Goal: Task Accomplishment & Management: Use online tool/utility

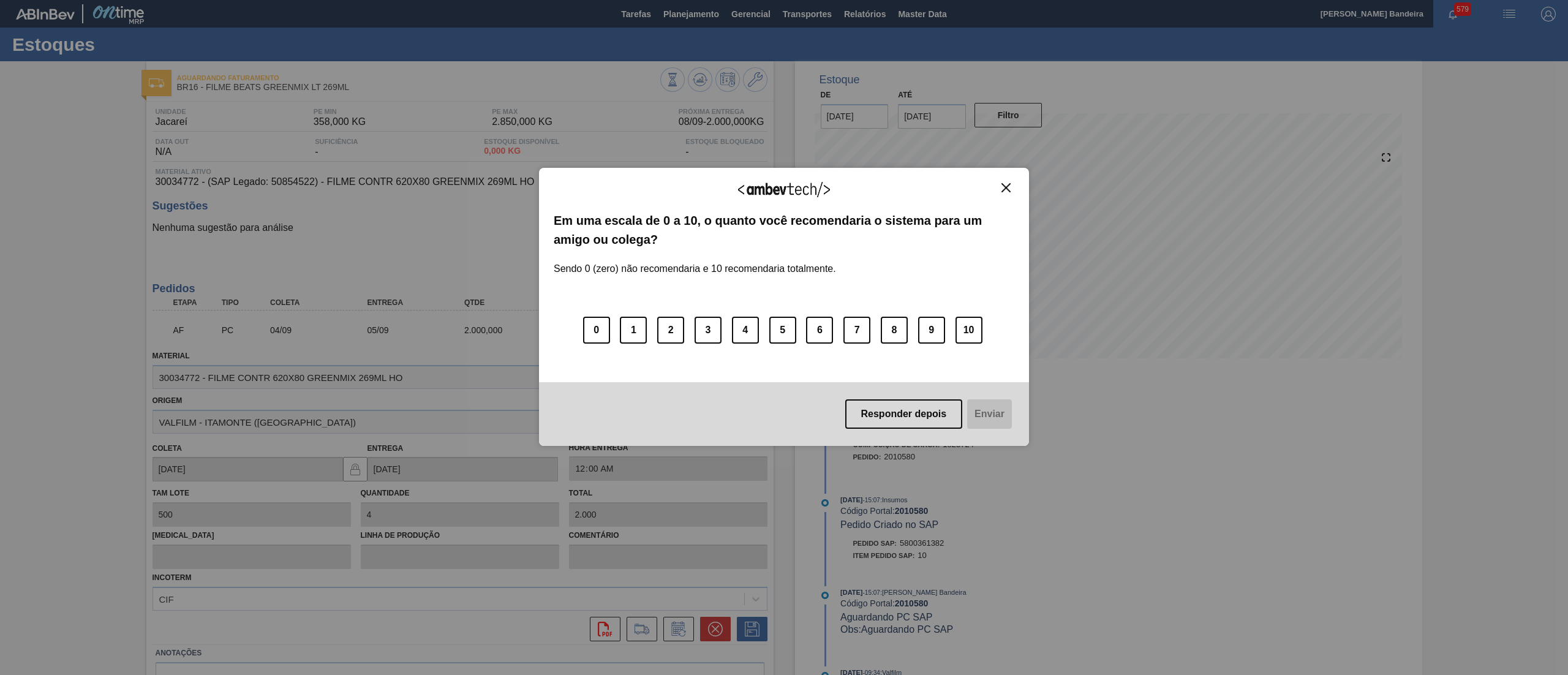
click at [1003, 185] on img "Close" at bounding box center [1006, 188] width 9 height 9
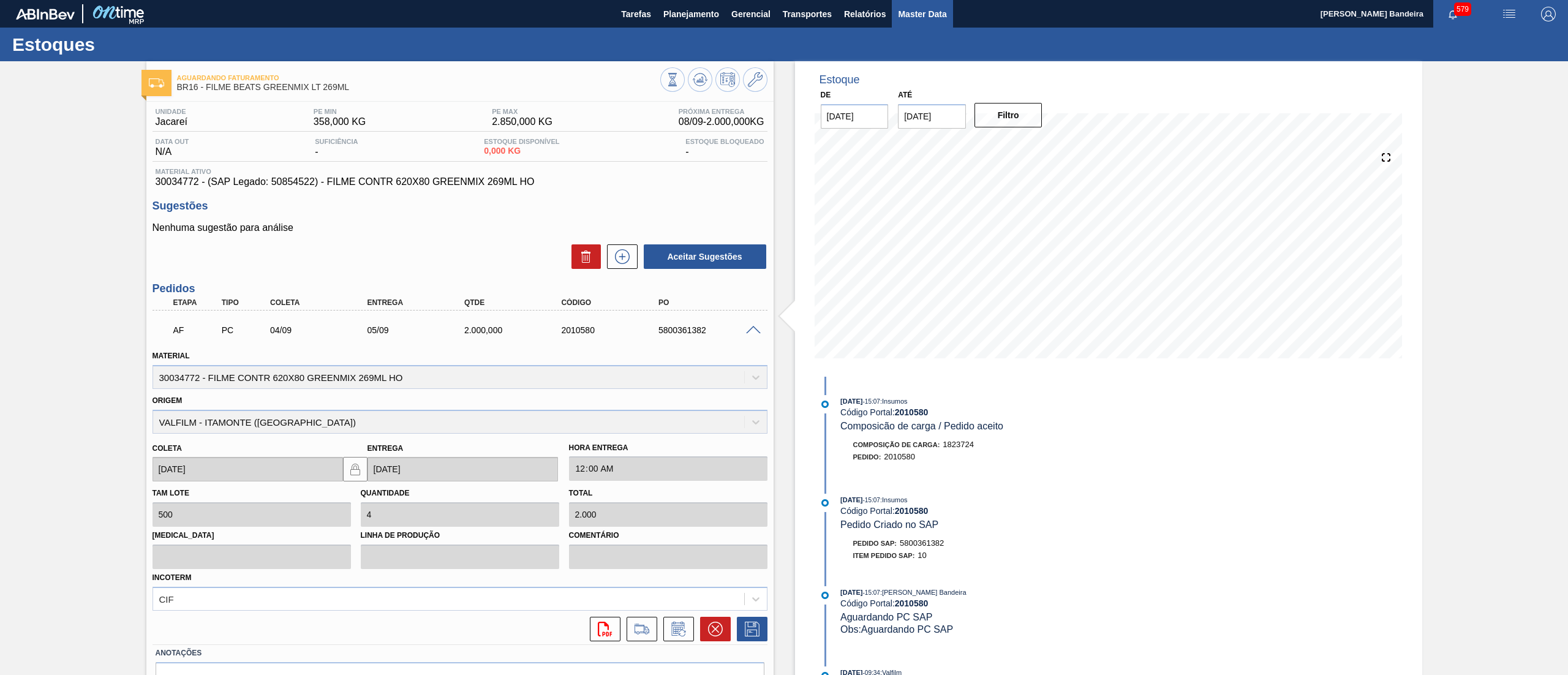
click at [912, 12] on span "Master Data" at bounding box center [922, 14] width 48 height 15
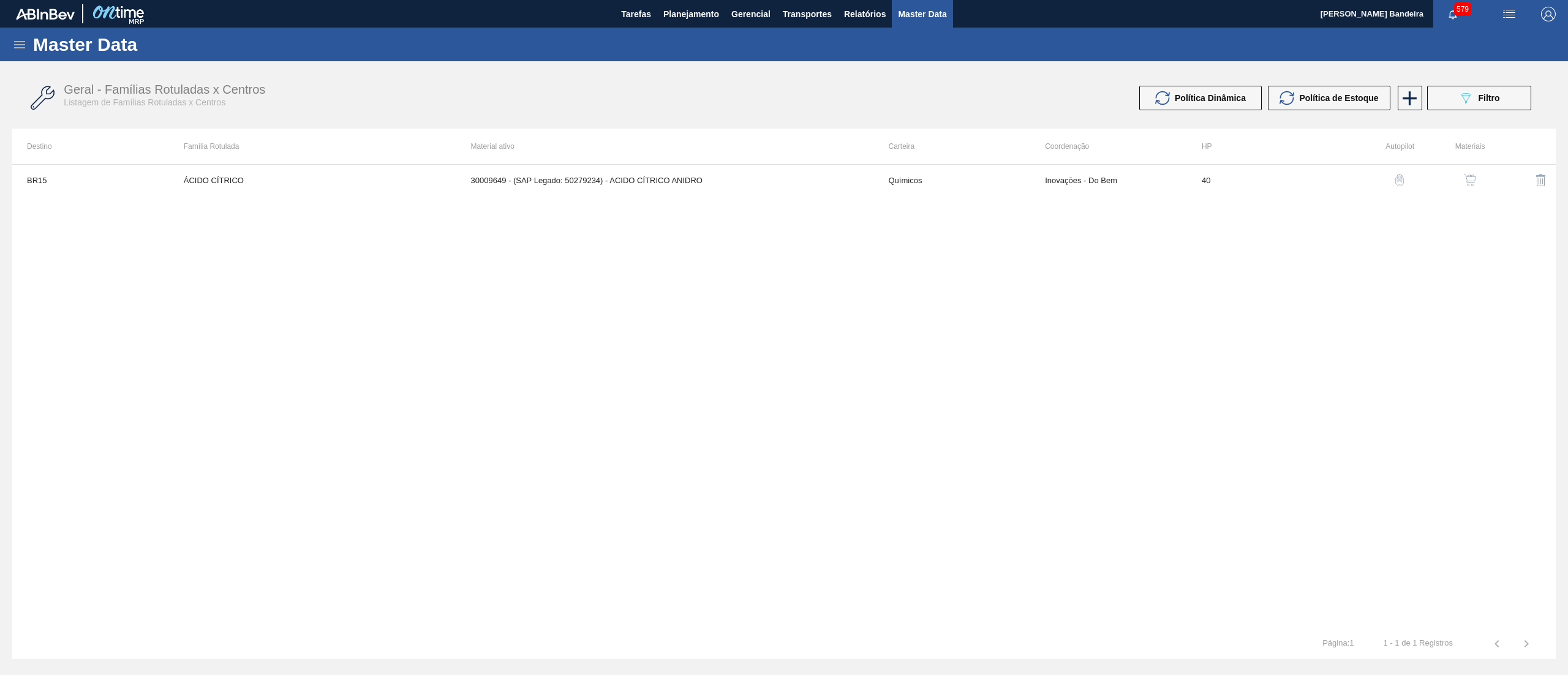
click at [25, 43] on icon at bounding box center [19, 45] width 15 height 15
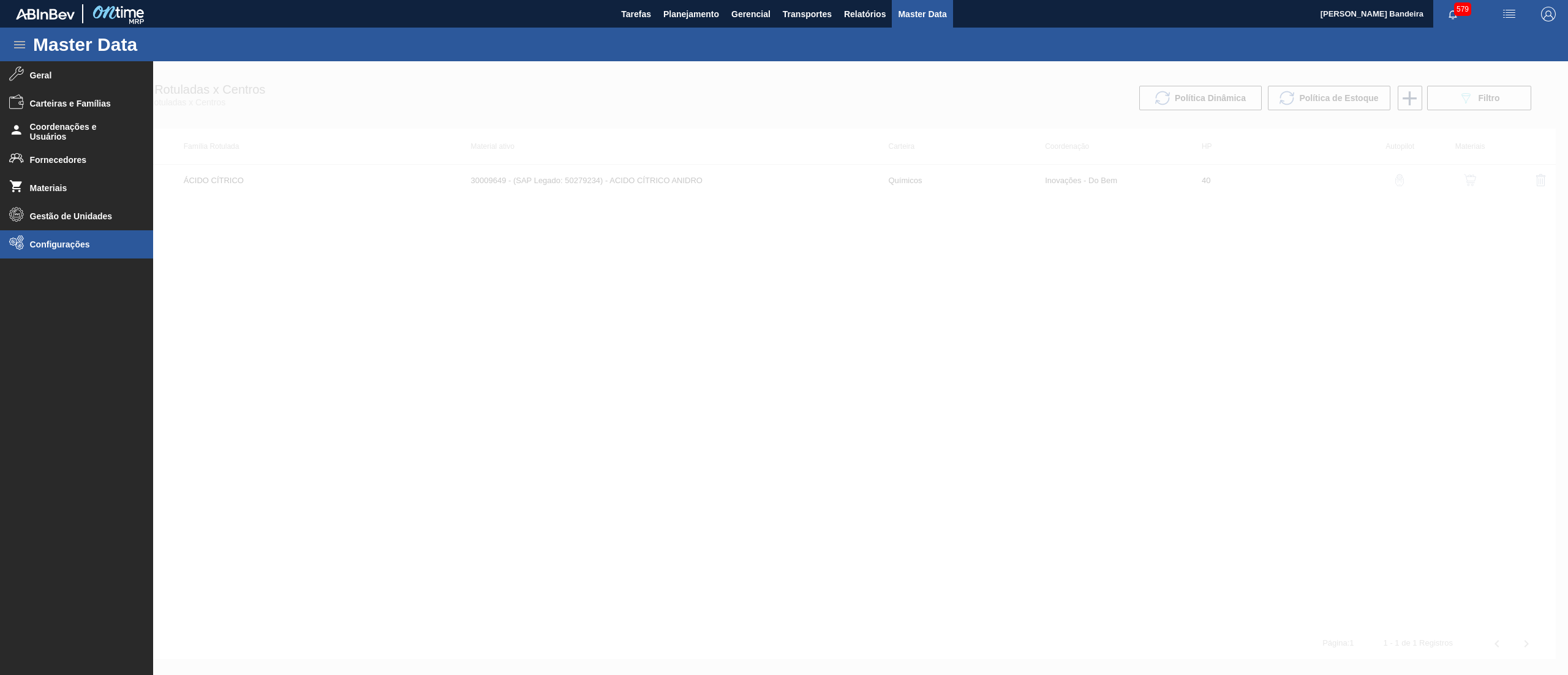
click at [93, 242] on span "Configurações" at bounding box center [80, 244] width 101 height 10
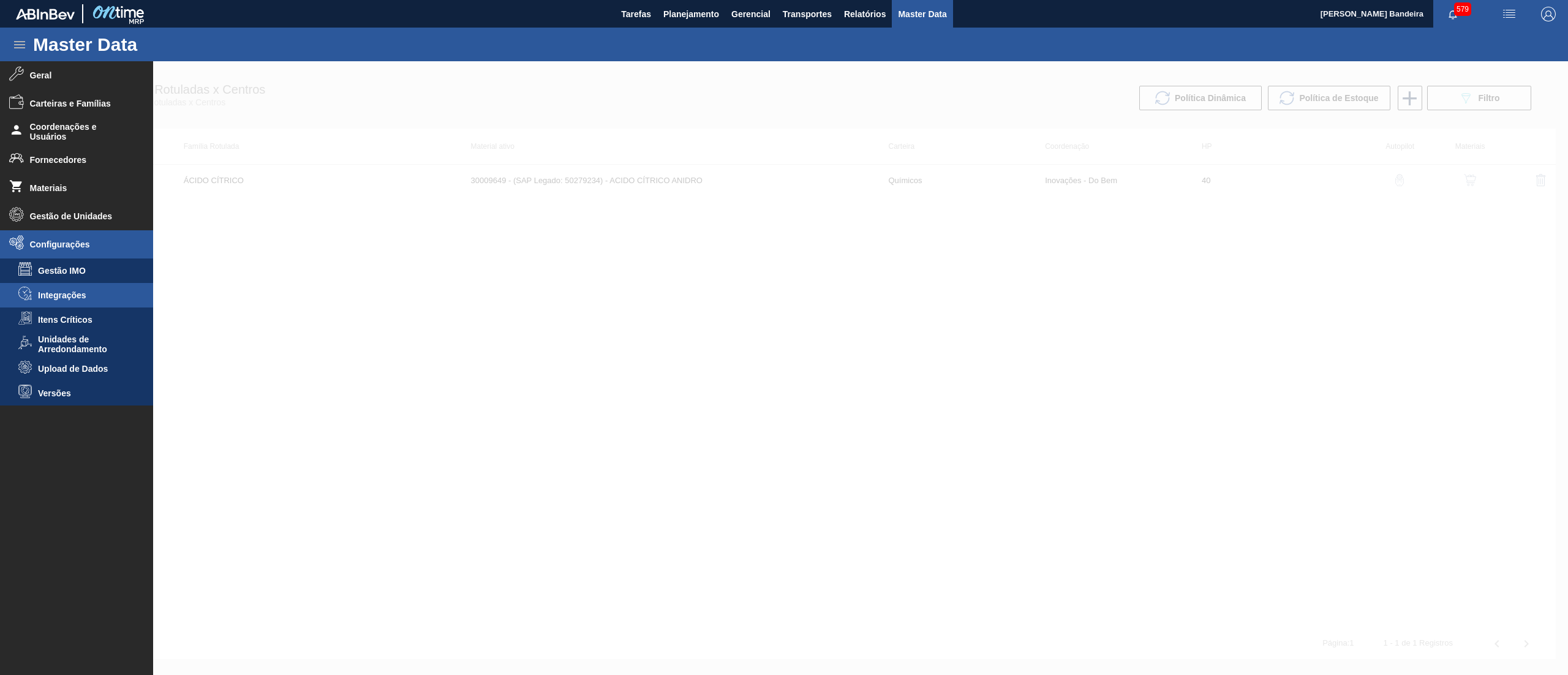
click at [62, 296] on span "Integrações" at bounding box center [85, 295] width 94 height 10
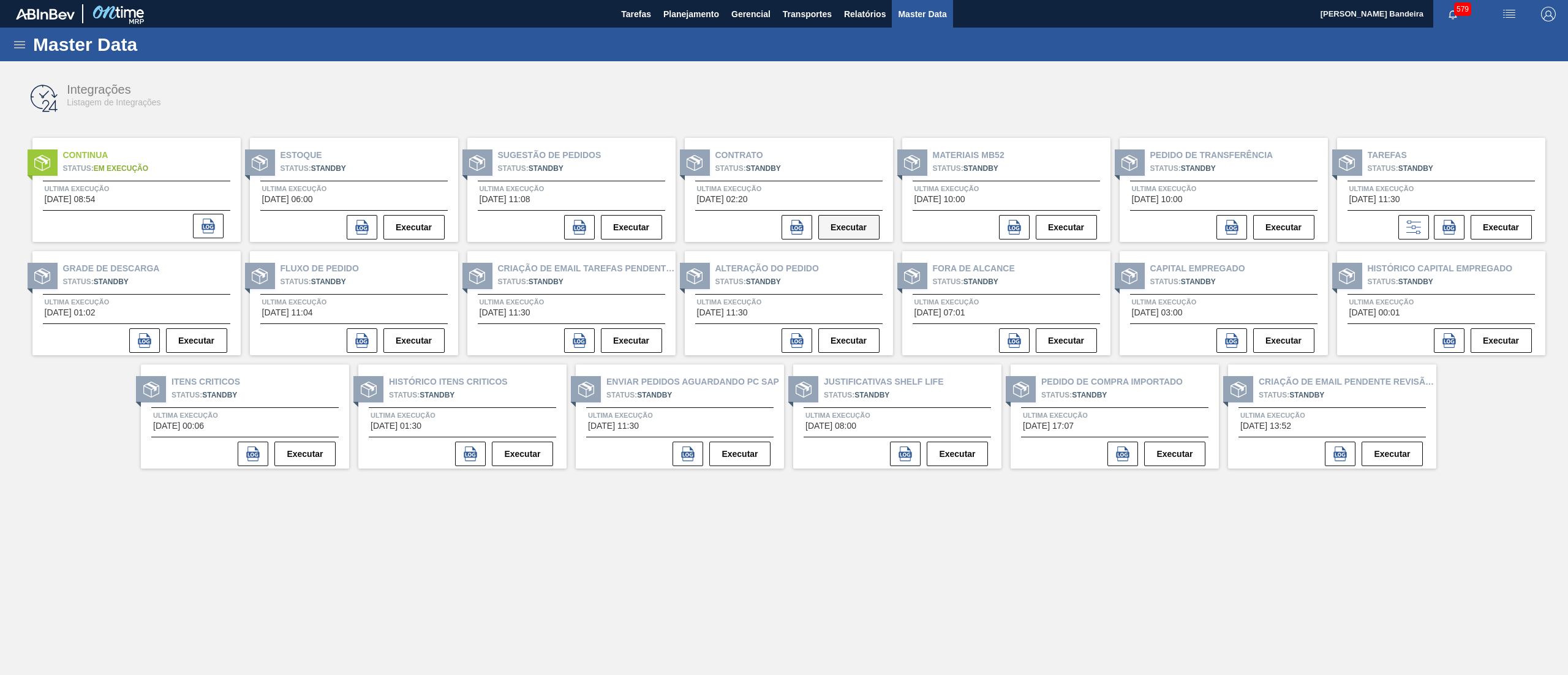
click at [829, 227] on button "Executar" at bounding box center [849, 227] width 61 height 25
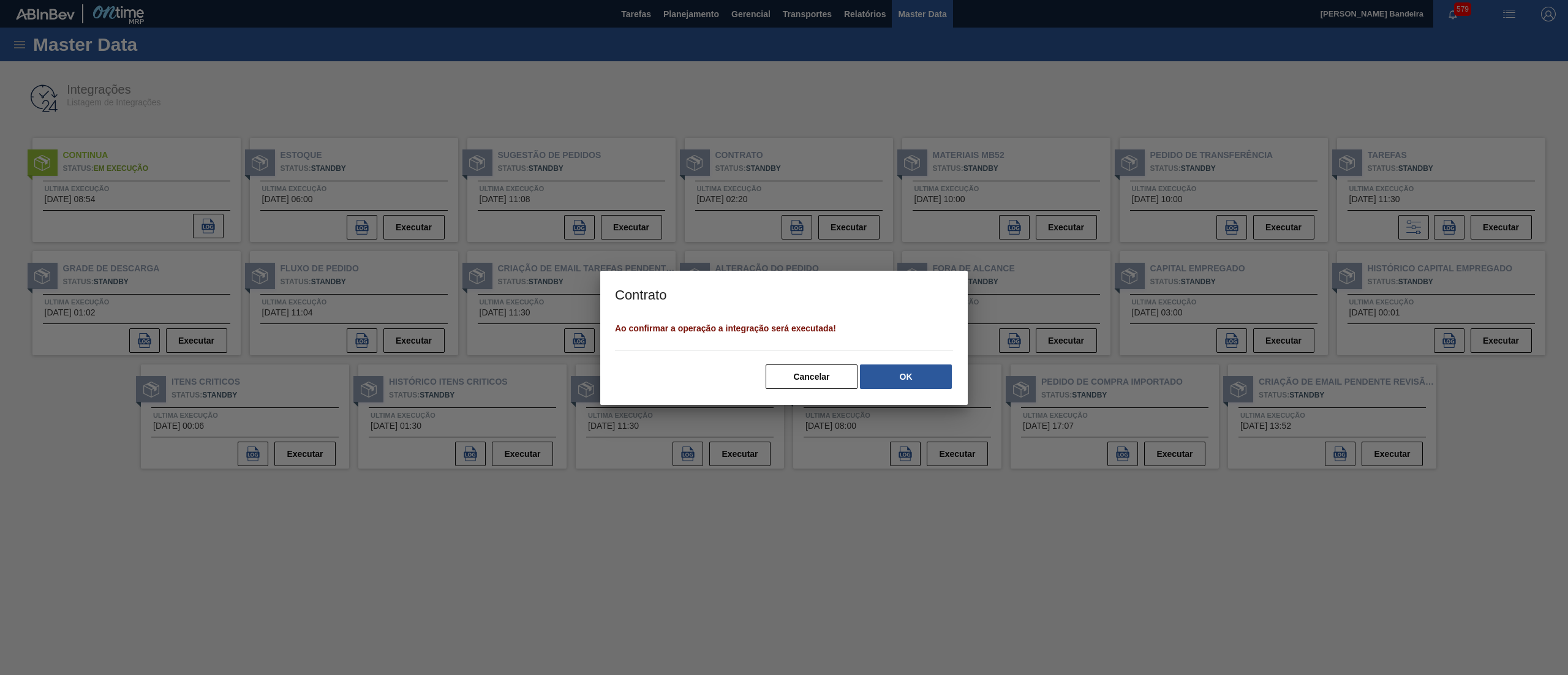
click at [897, 389] on div "Ao confirmar a operação a integração será executada! Cancelar OK" at bounding box center [784, 360] width 368 height 87
click at [882, 382] on button "OK" at bounding box center [906, 377] width 92 height 25
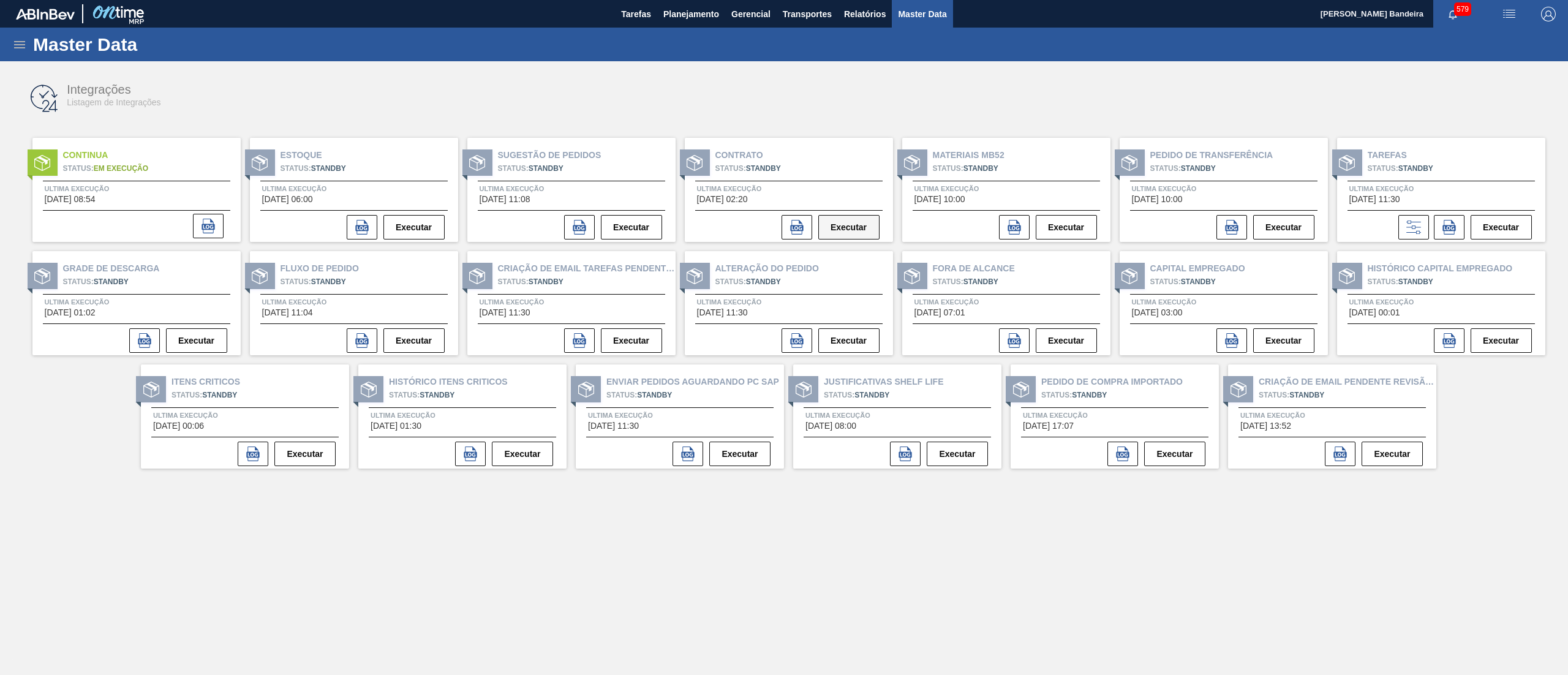
click at [851, 233] on button "Executar" at bounding box center [849, 227] width 61 height 25
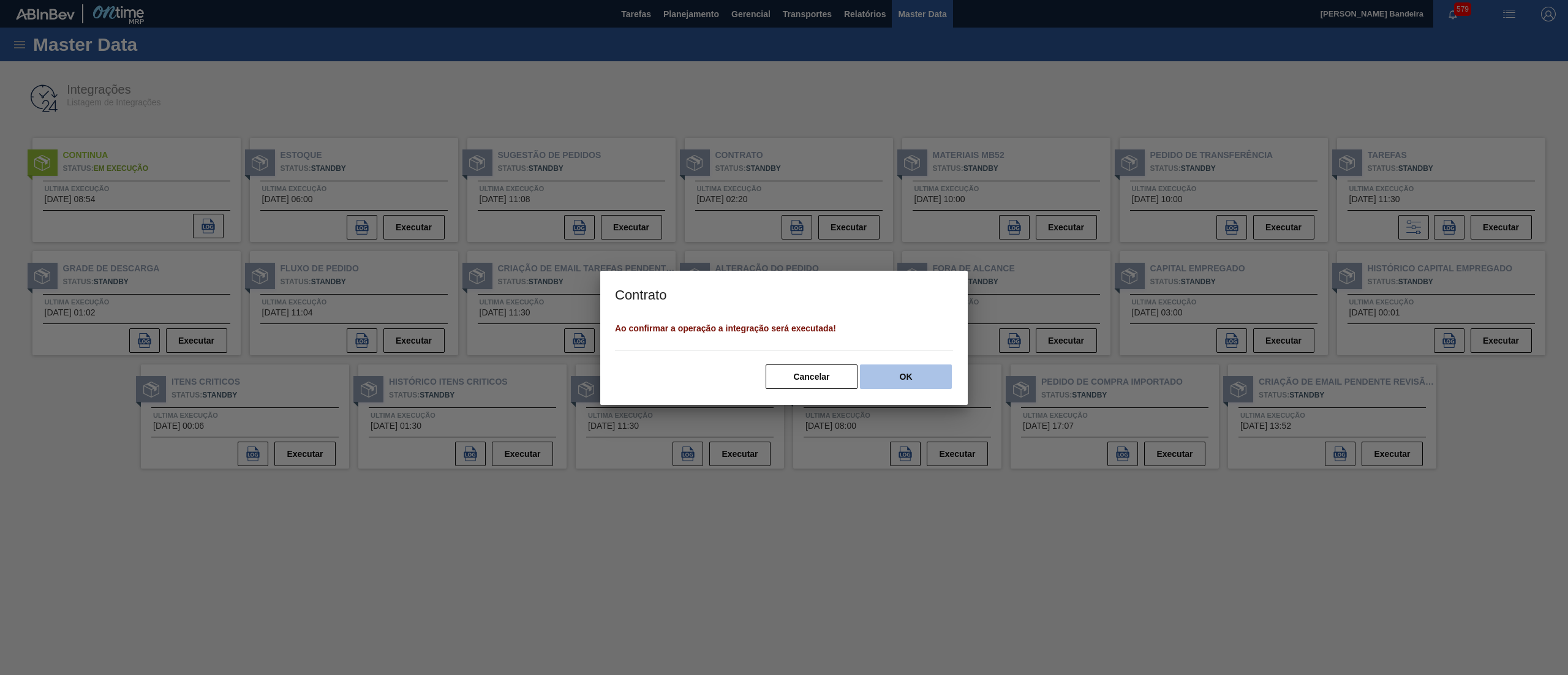
click at [919, 365] on button "OK" at bounding box center [906, 377] width 92 height 25
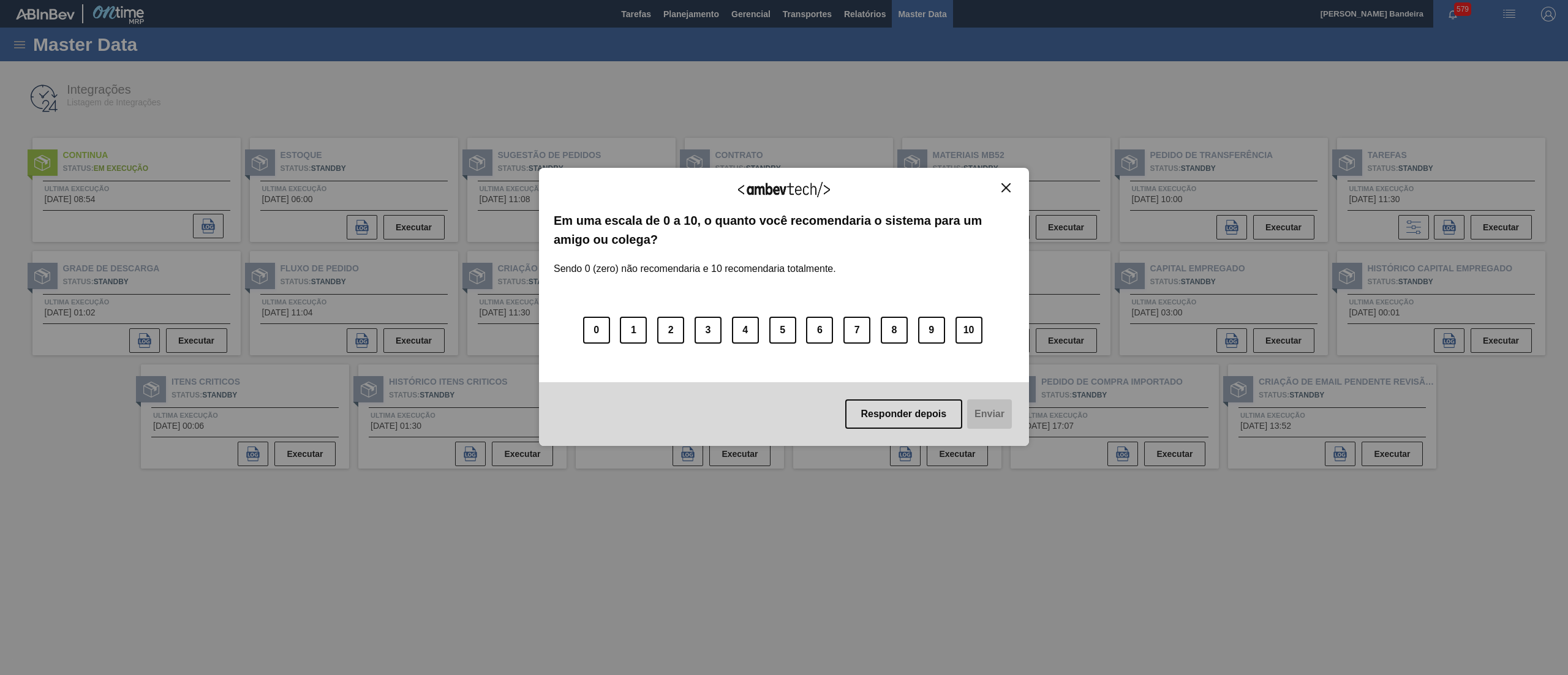
click at [1006, 190] on img "Close" at bounding box center [1006, 188] width 9 height 9
click at [1013, 183] on button "Close" at bounding box center [1006, 188] width 16 height 10
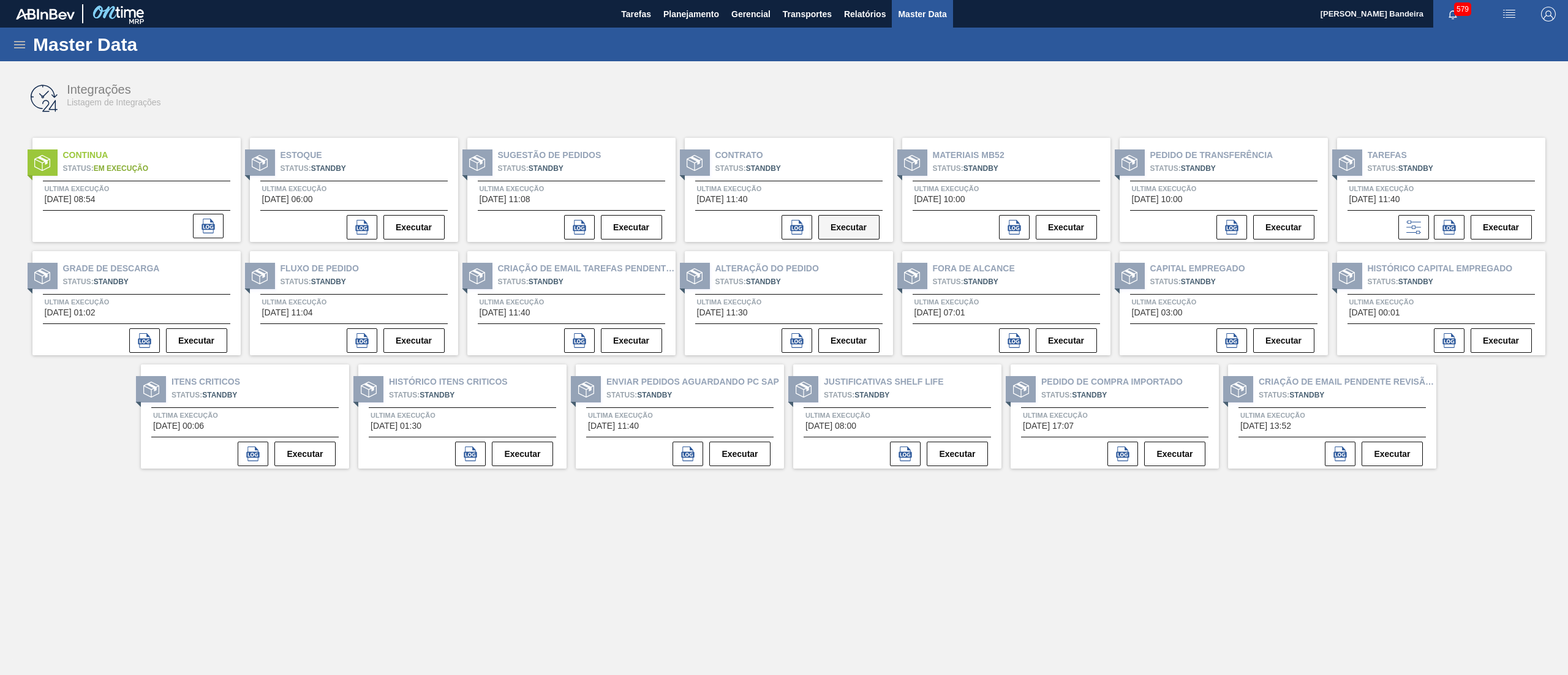
click at [874, 230] on button "Executar" at bounding box center [849, 227] width 61 height 25
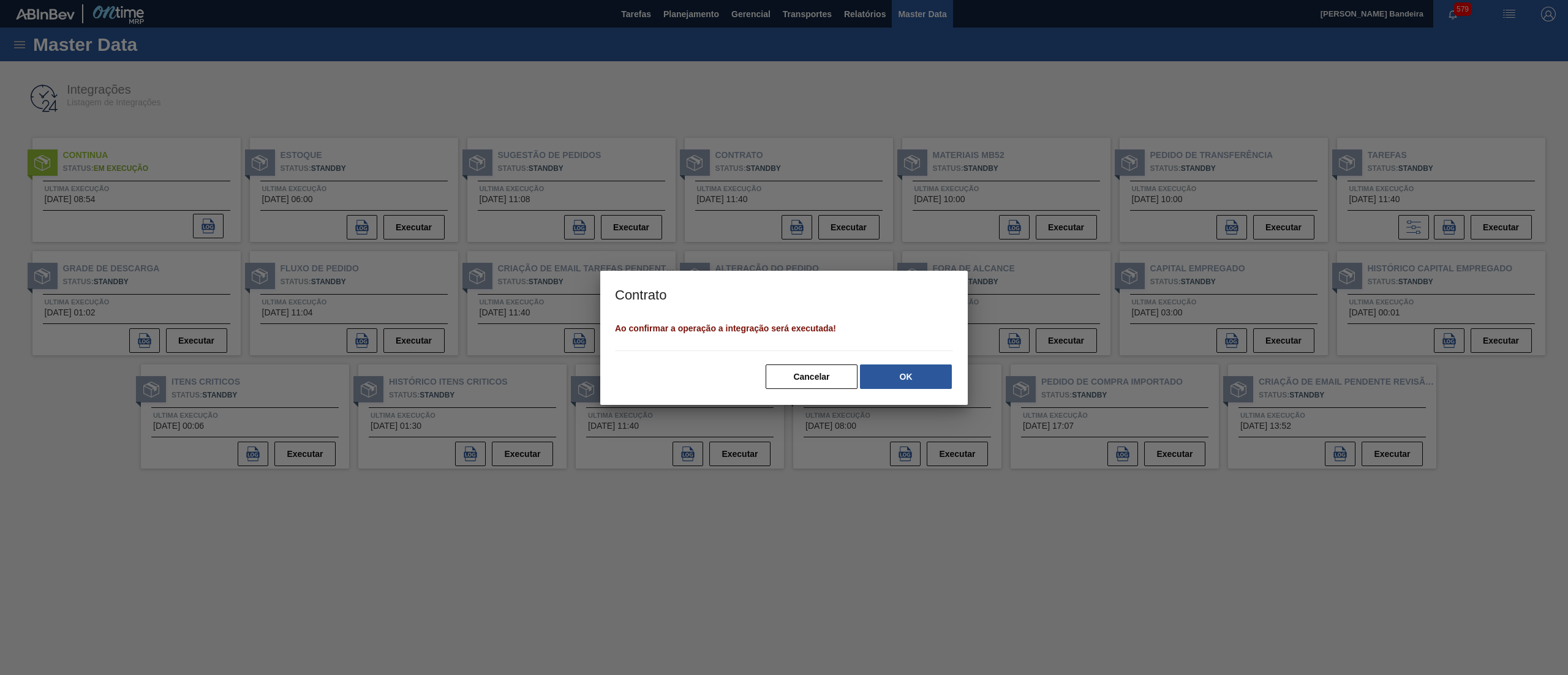
click at [891, 363] on div "Cancelar OK" at bounding box center [783, 377] width 338 height 27
click at [894, 384] on button "OK" at bounding box center [906, 377] width 92 height 25
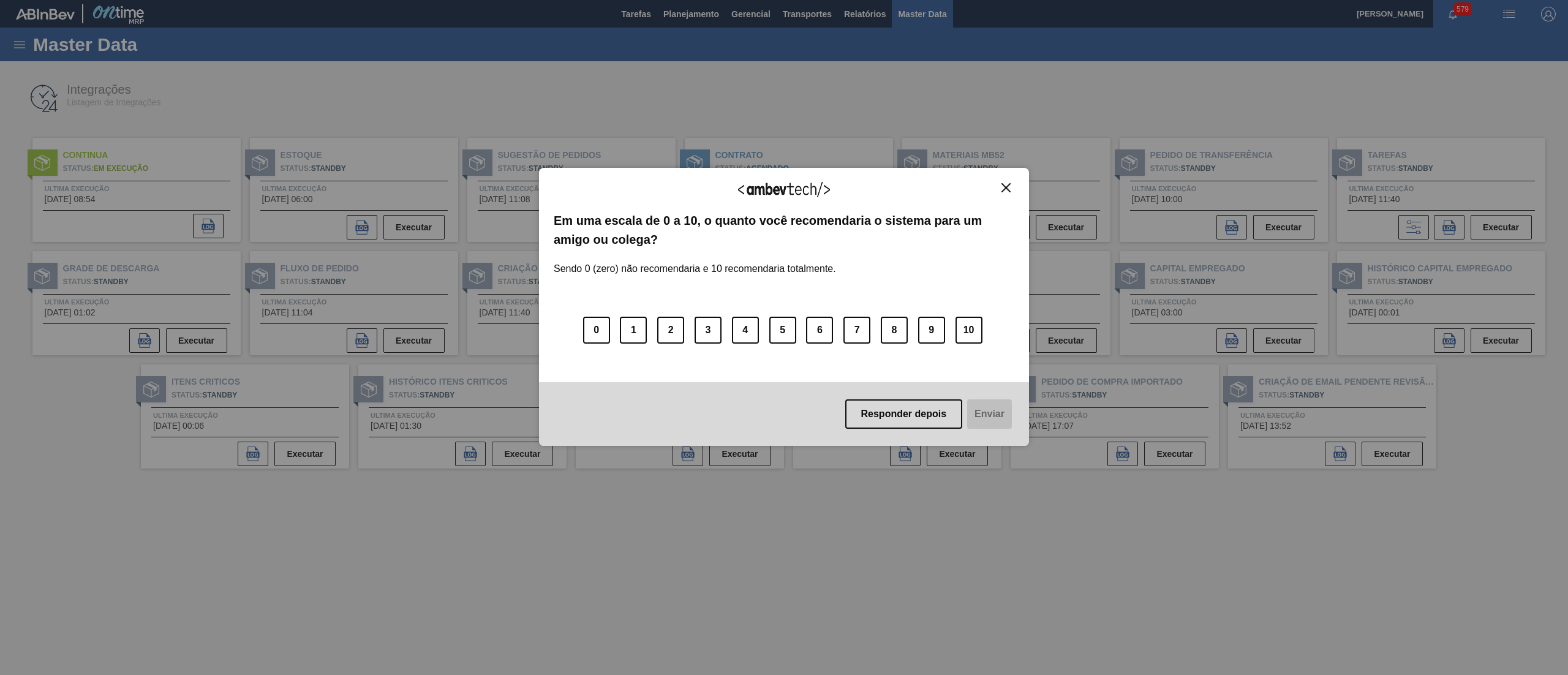
click at [1000, 186] on button "Close" at bounding box center [1006, 188] width 16 height 10
click at [1000, 183] on button "Close" at bounding box center [1006, 188] width 16 height 10
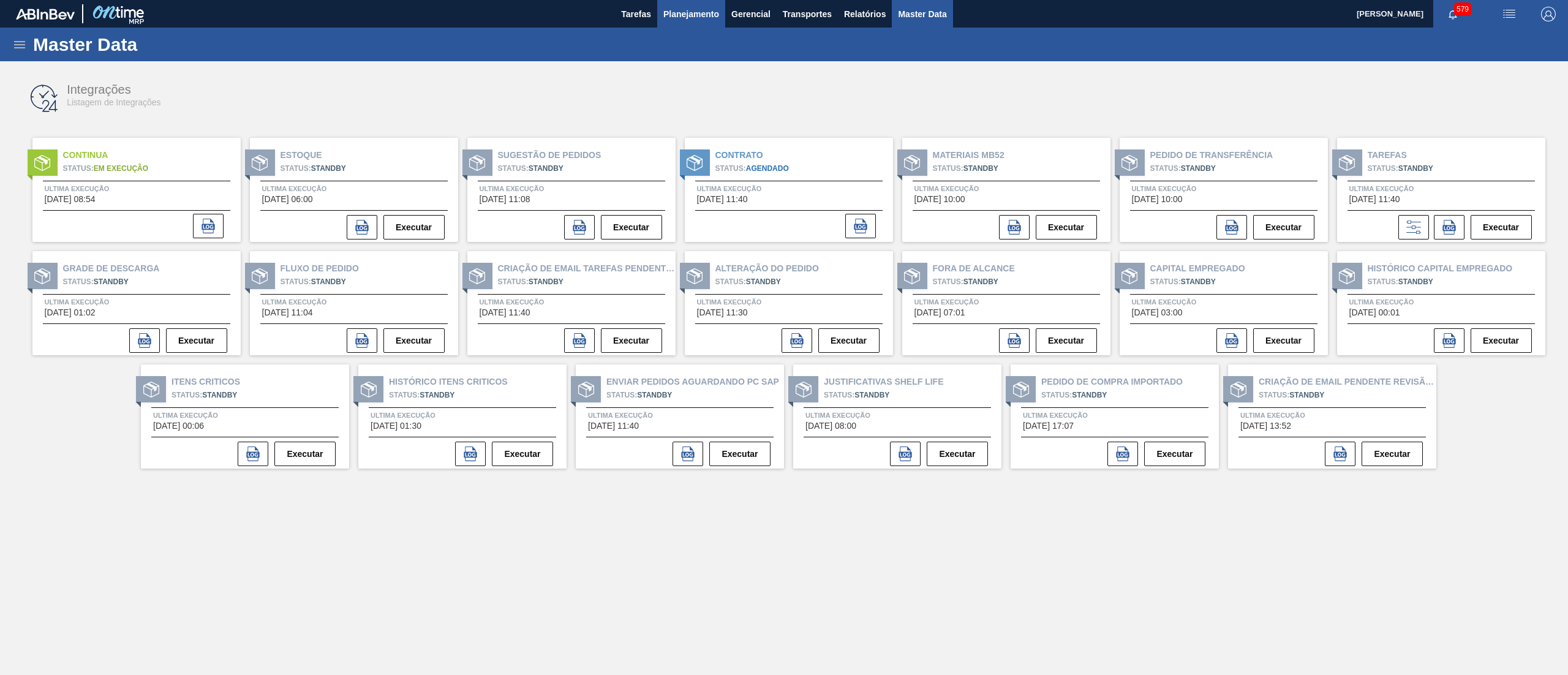
click at [682, 12] on span "Planejamento" at bounding box center [691, 14] width 56 height 15
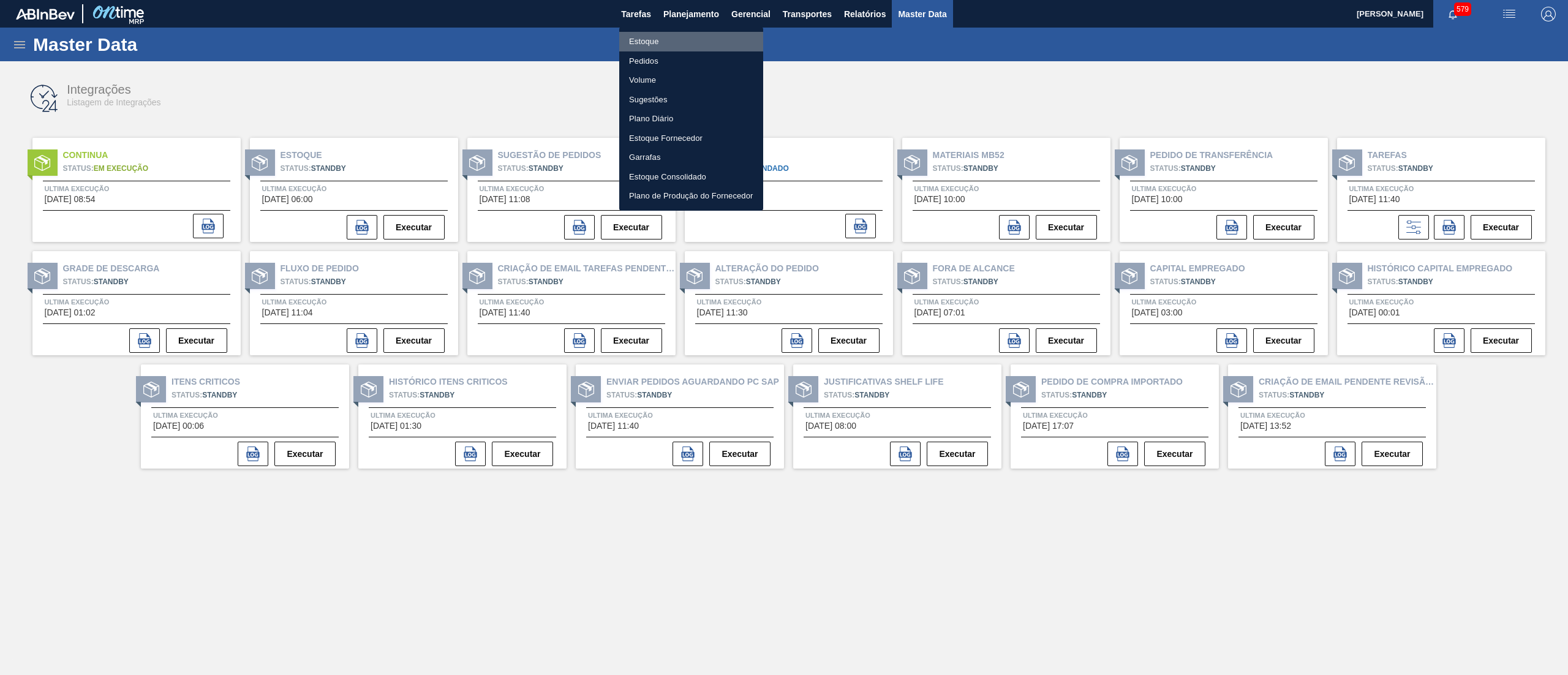
click at [683, 49] on li "Estoque" at bounding box center [691, 42] width 144 height 19
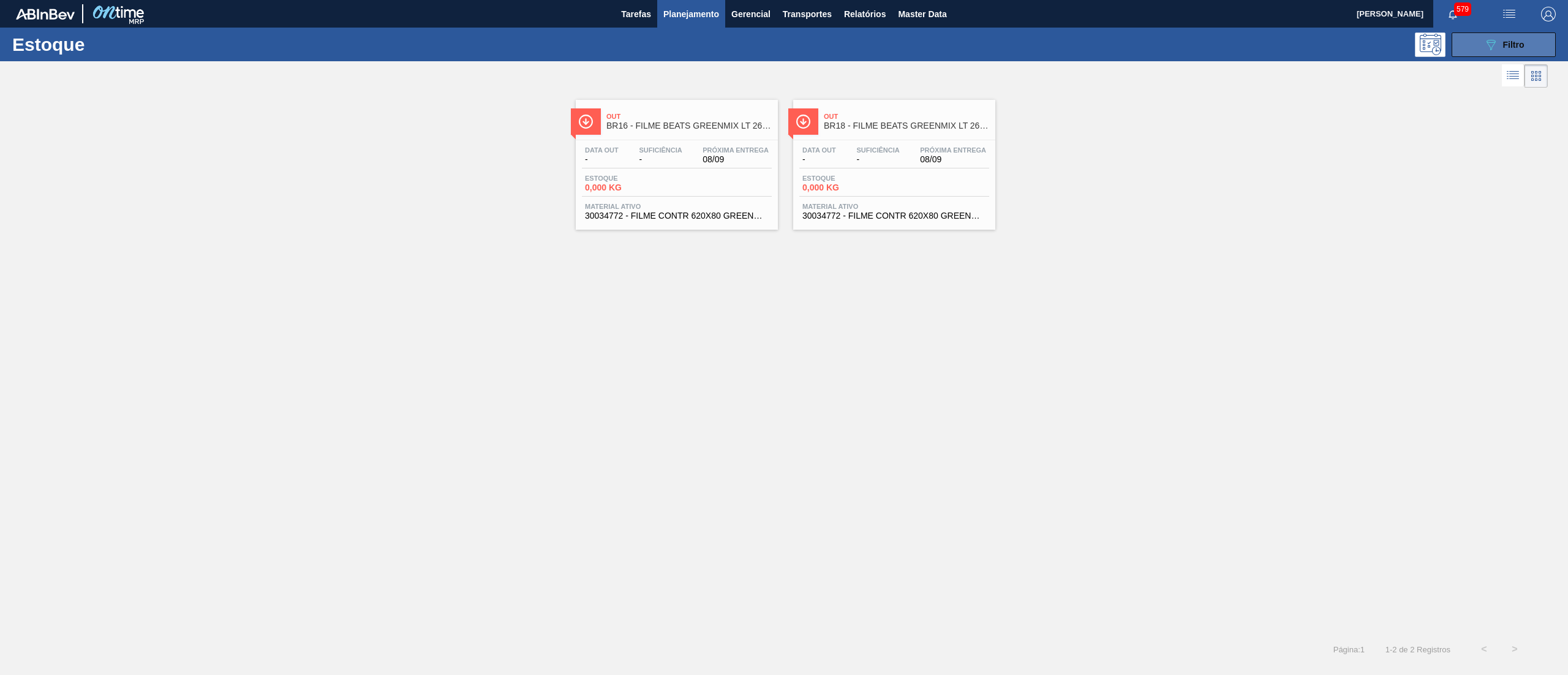
click at [1487, 45] on icon "089F7B8B-B2A5-4AFE-B5C0-19BA573D28AC" at bounding box center [1491, 45] width 15 height 15
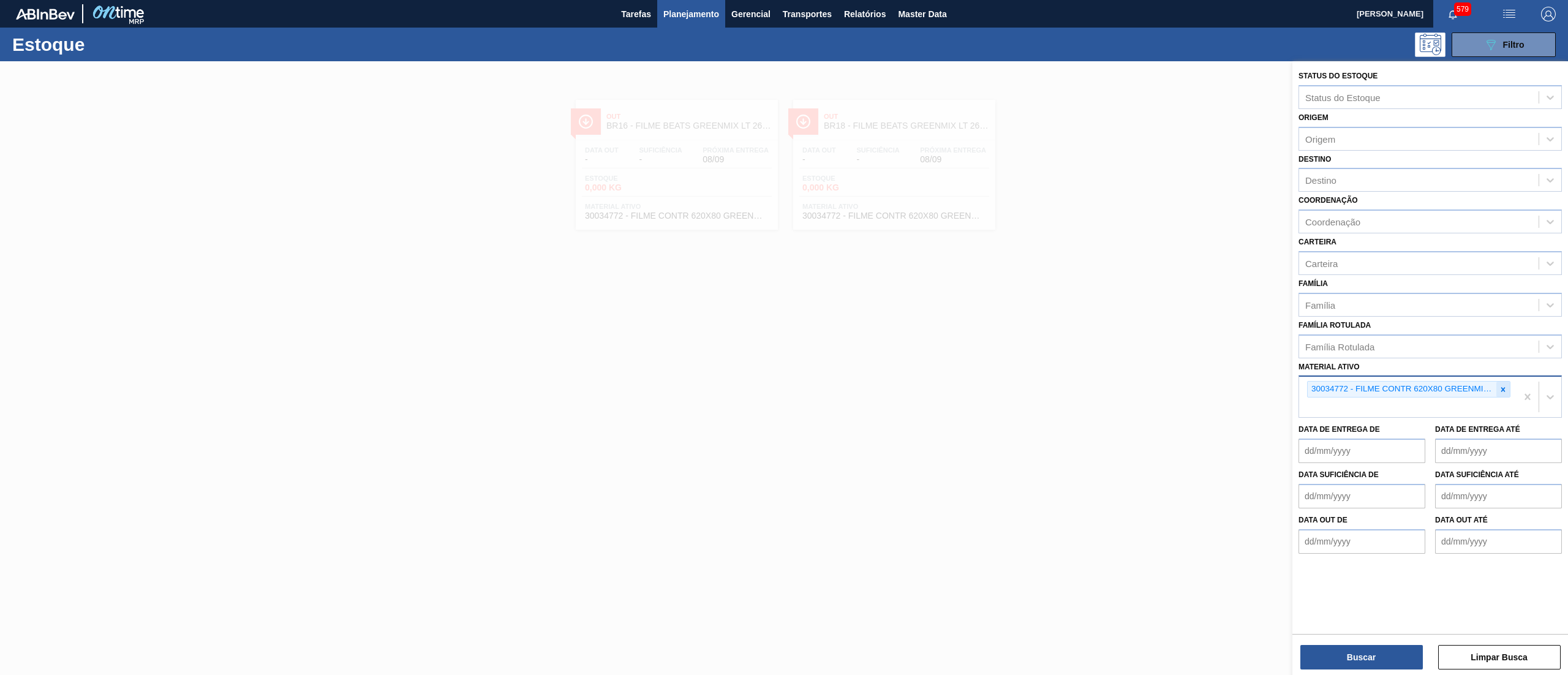
click at [1505, 382] on div at bounding box center [1503, 389] width 13 height 16
paste ativo "30003585"
type ativo "30003585"
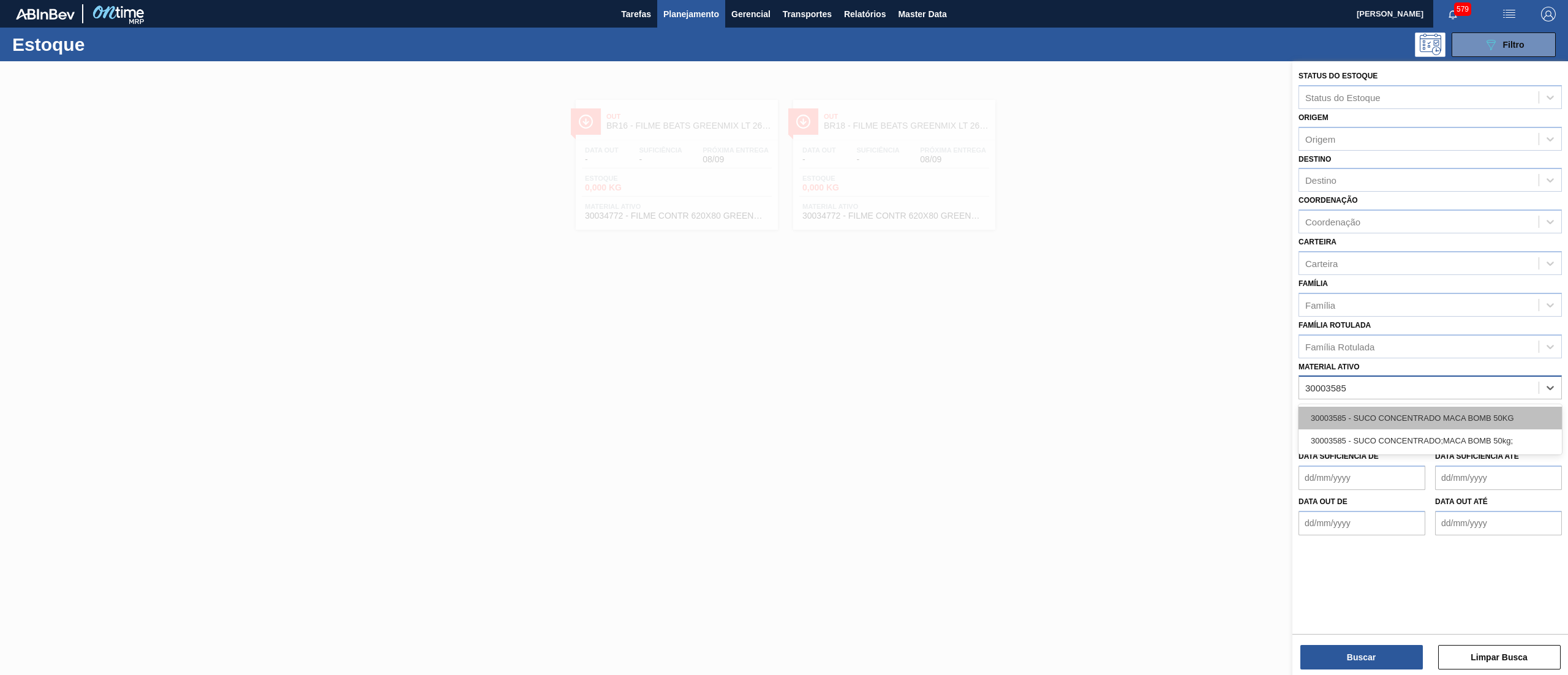
click at [1449, 419] on div "30003585 - SUCO CONCENTRADO MACA BOMB 50KG" at bounding box center [1430, 418] width 263 height 22
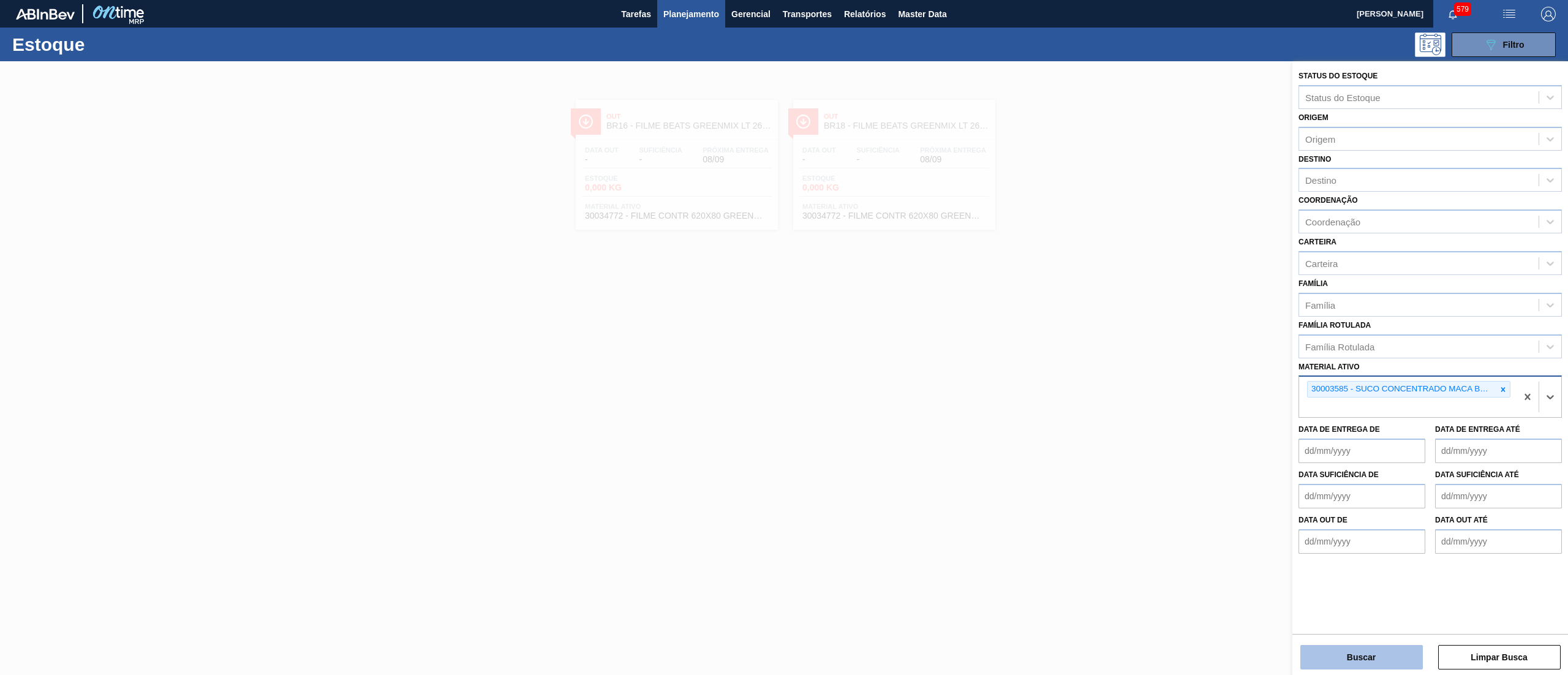
click at [1358, 649] on button "Buscar" at bounding box center [1361, 657] width 122 height 25
